Goal: Information Seeking & Learning: Check status

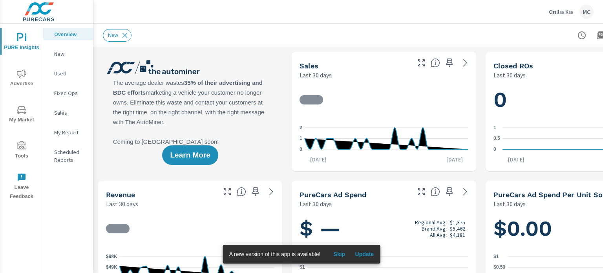
click at [18, 48] on span "PURE Insights" at bounding box center [22, 42] width 38 height 19
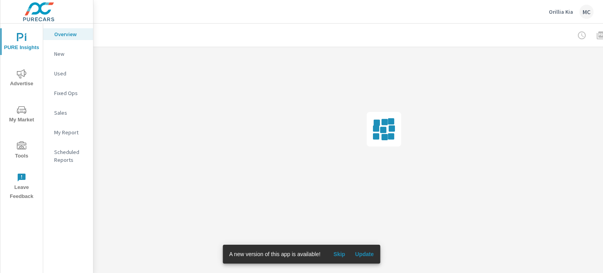
click at [28, 72] on span "Advertise" at bounding box center [22, 78] width 38 height 19
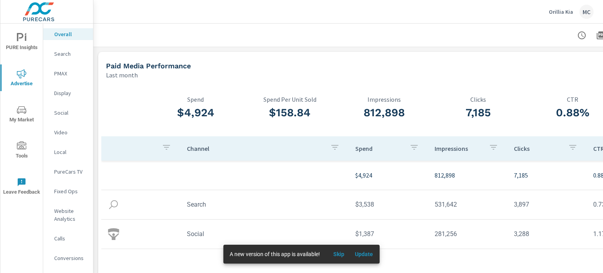
scroll to position [0, 77]
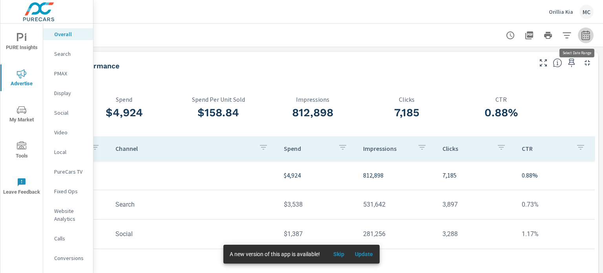
click at [581, 37] on icon "button" at bounding box center [585, 35] width 9 height 9
select select "Last month"
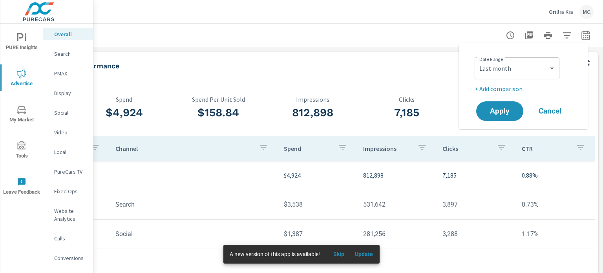
click at [503, 89] on p "+ Add comparison" at bounding box center [525, 88] width 101 height 9
select select "Previous period"
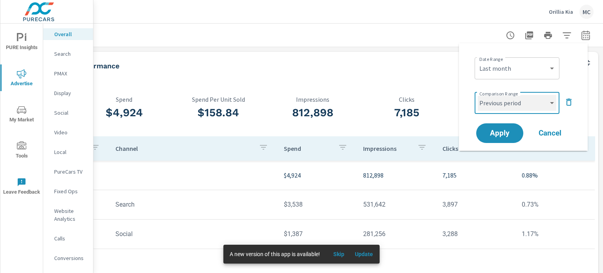
click at [514, 104] on select "Custom Previous period Previous month Previous year" at bounding box center [517, 103] width 79 height 16
drag, startPoint x: 518, startPoint y: 102, endPoint x: 512, endPoint y: 108, distance: 8.1
click at [518, 102] on select "Custom Previous period Previous month Previous year" at bounding box center [517, 103] width 79 height 16
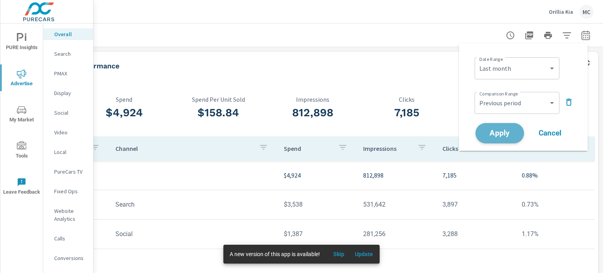
click at [496, 136] on span "Apply" at bounding box center [500, 133] width 32 height 7
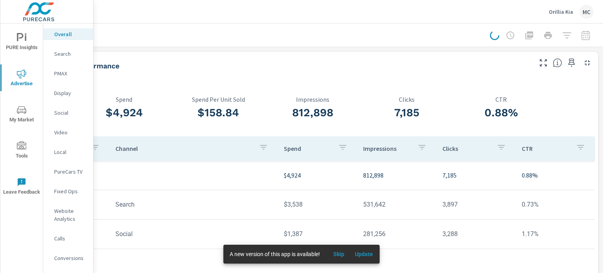
scroll to position [0, 71]
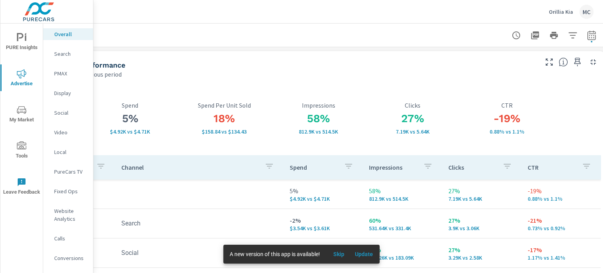
scroll to position [0, 66]
click at [62, 220] on p "Website Analytics" at bounding box center [70, 215] width 33 height 16
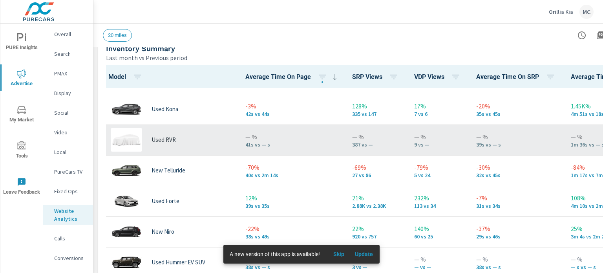
scroll to position [1258, 0]
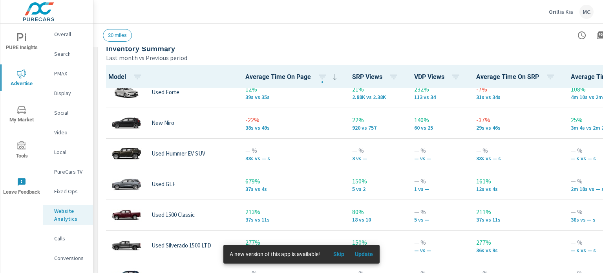
scroll to position [1337, 0]
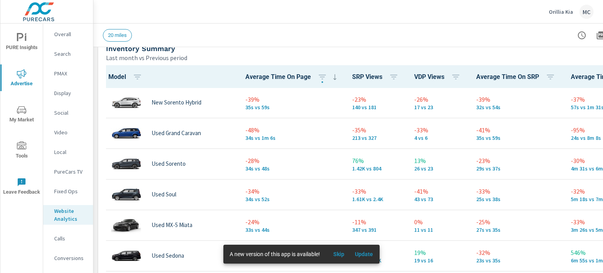
scroll to position [1533, 0]
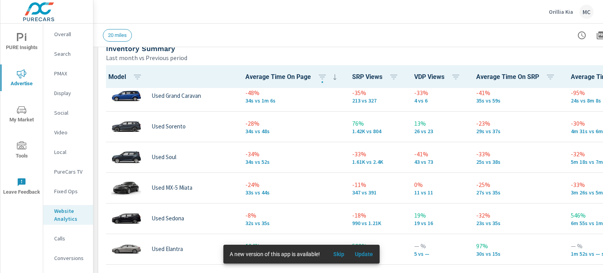
scroll to position [1572, 0]
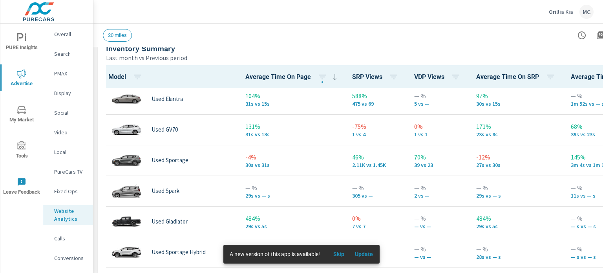
scroll to position [1729, 0]
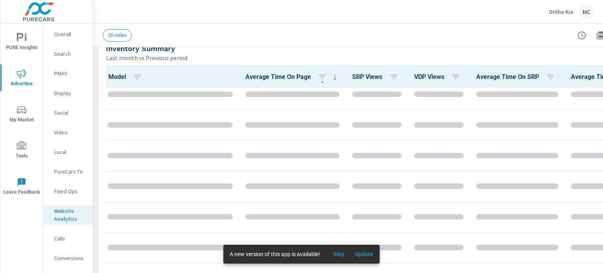
scroll to position [1705, 0]
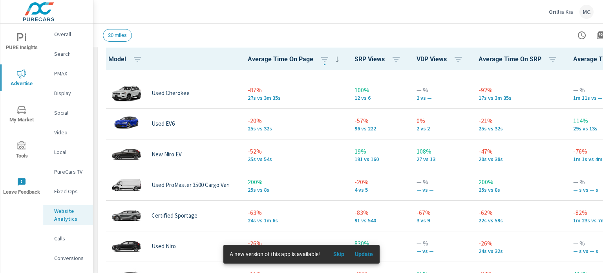
scroll to position [375, 0]
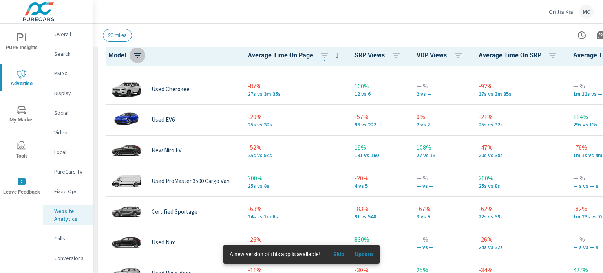
click at [142, 57] on icon "button" at bounding box center [137, 55] width 9 height 9
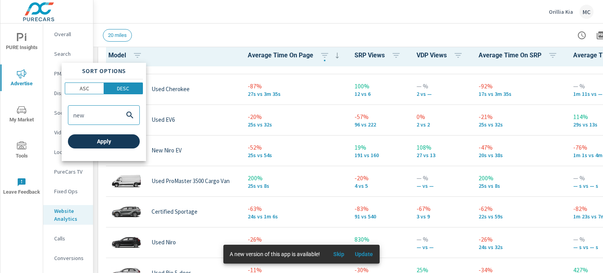
type input "new"
click at [106, 140] on span "Apply" at bounding box center [104, 141] width 66 height 7
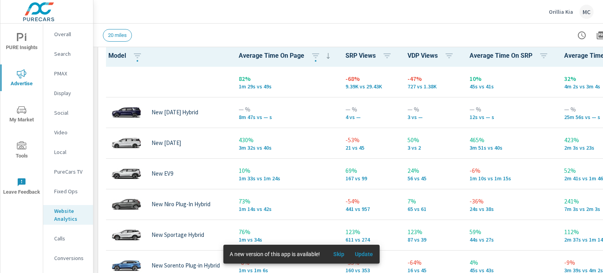
scroll to position [375, 0]
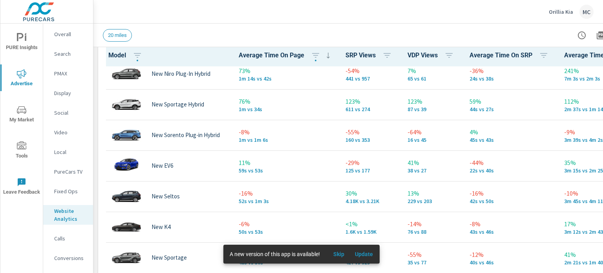
scroll to position [157, 0]
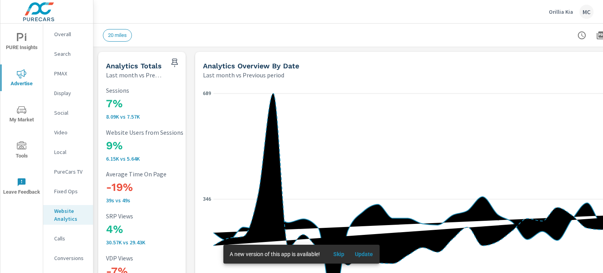
click at [62, 34] on p "Overall" at bounding box center [70, 34] width 33 height 8
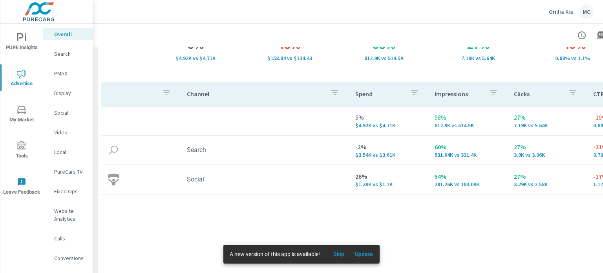
scroll to position [79, 0]
